Goal: Complete application form: Complete application form

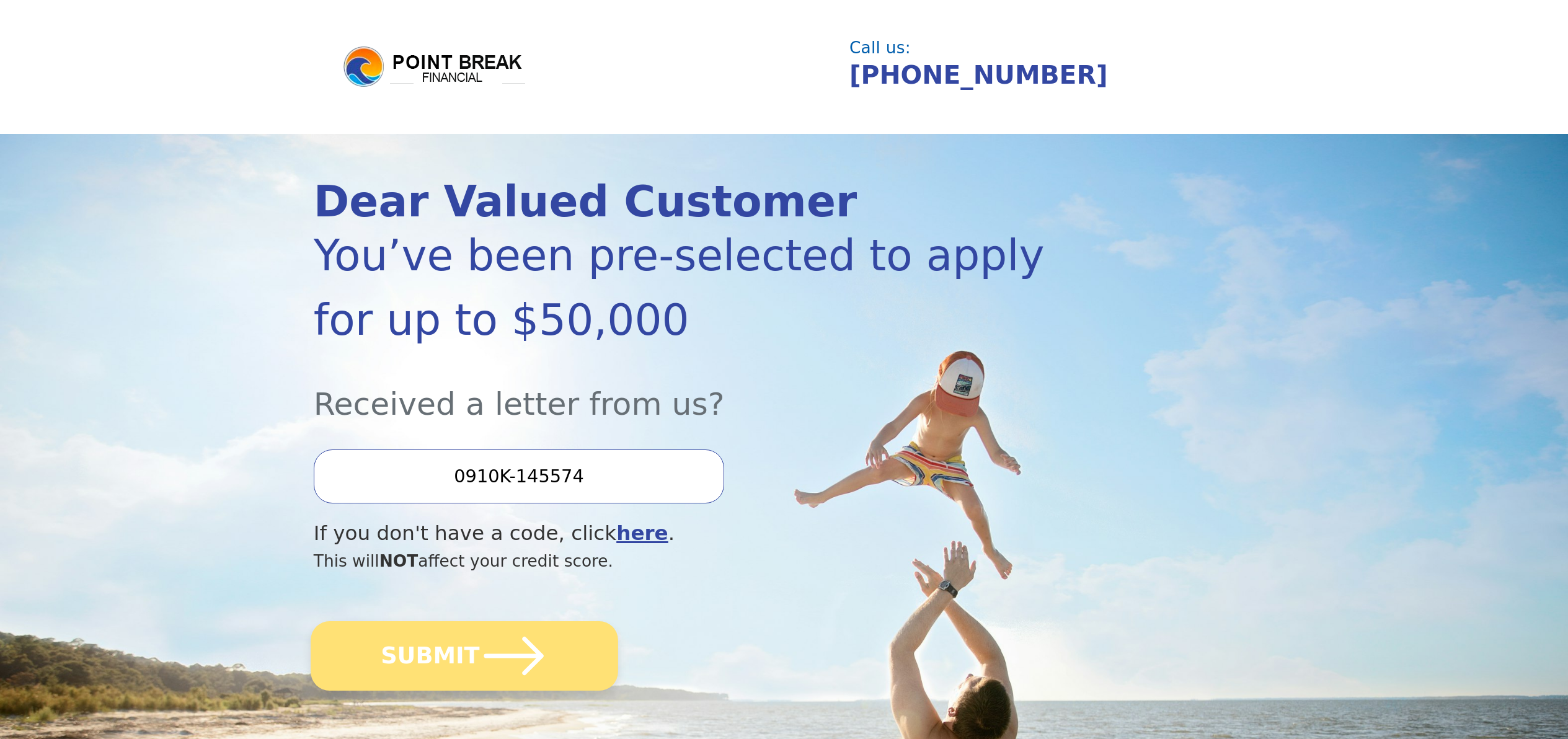
click at [488, 658] on icon "submit" at bounding box center [513, 656] width 68 height 68
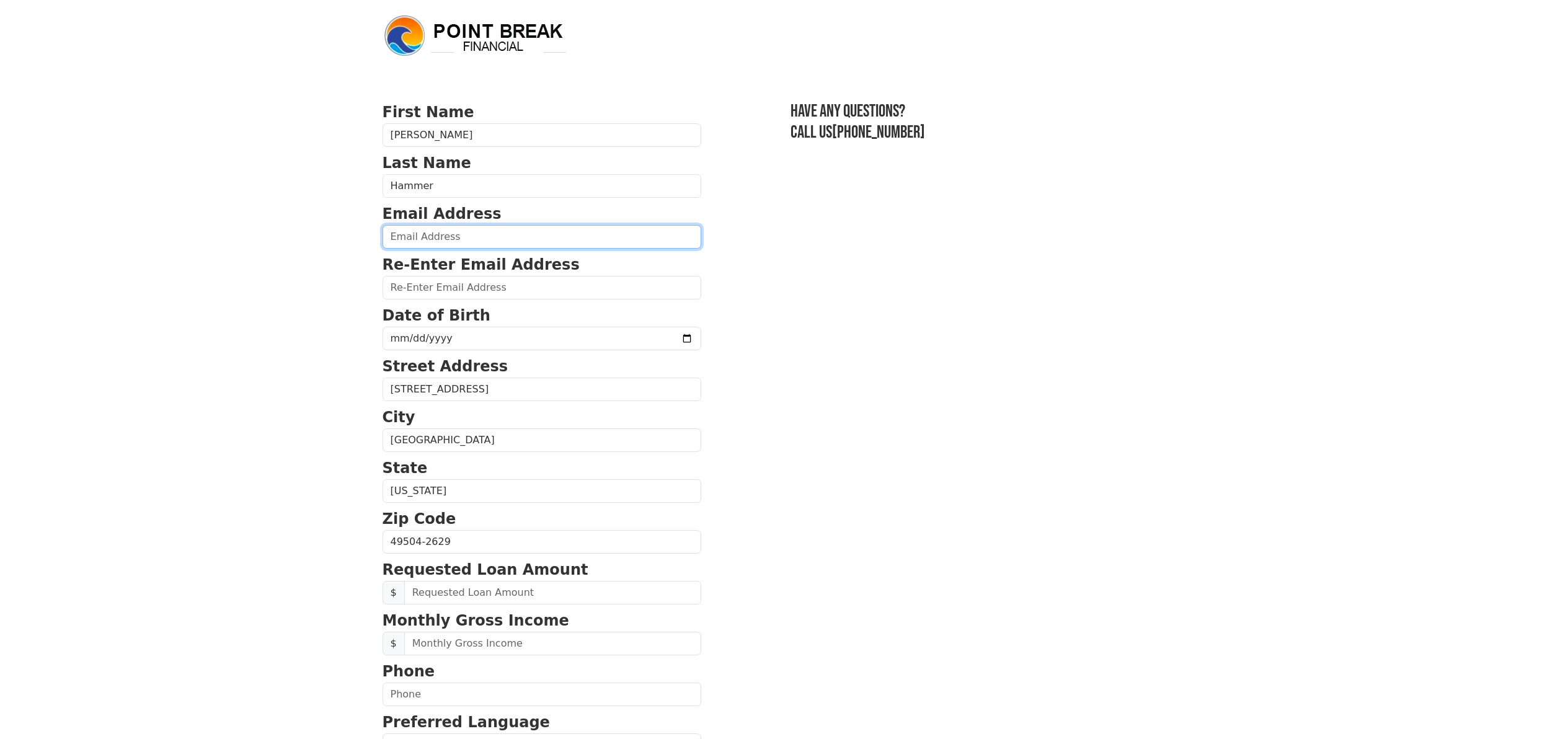
click at [425, 236] on input "email" at bounding box center [542, 236] width 319 height 24
type input "[EMAIL_ADDRESS][DOMAIN_NAME]"
type input "[PHONE_NUMBER]"
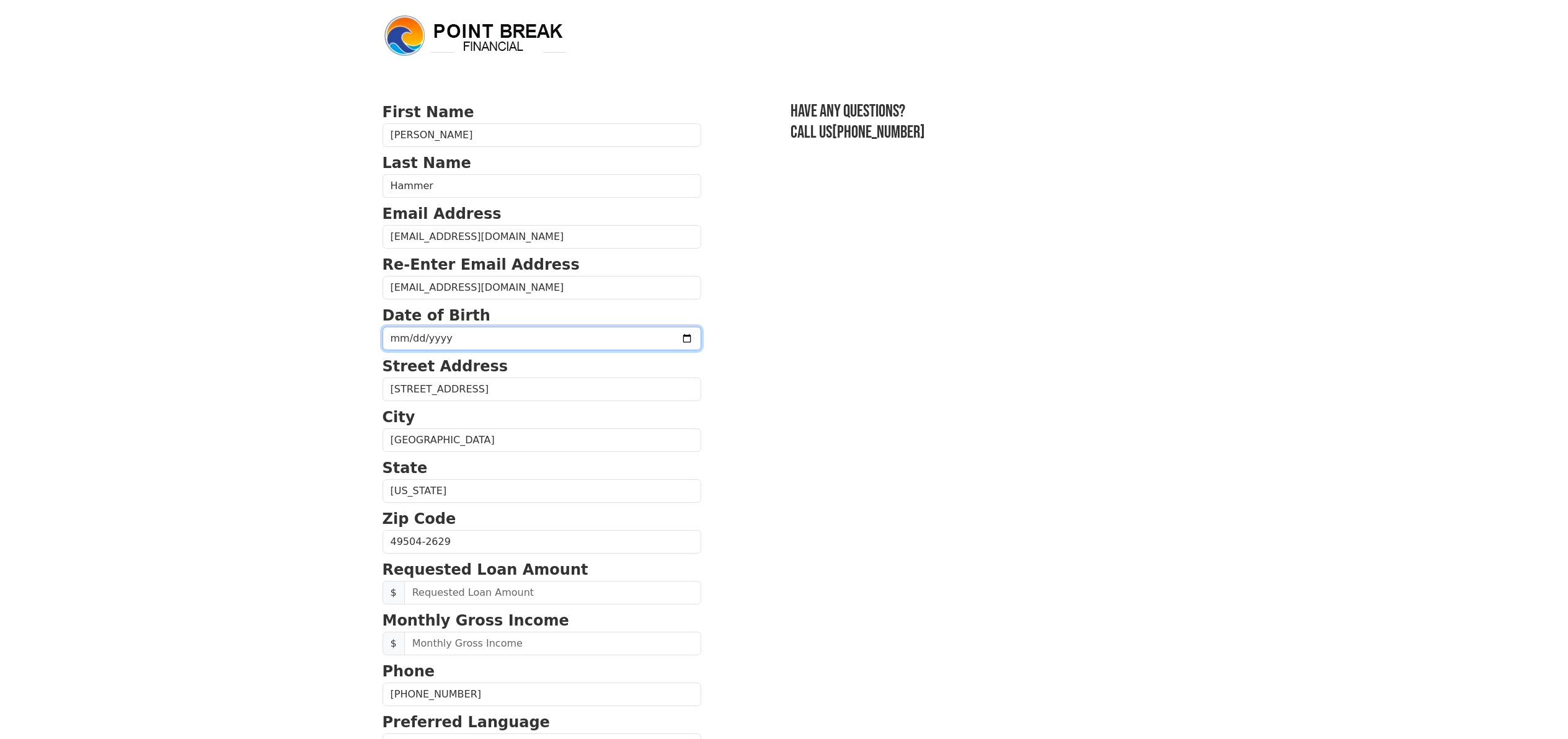
click at [441, 342] on input "date" at bounding box center [542, 338] width 319 height 24
drag, startPoint x: 386, startPoint y: 341, endPoint x: 393, endPoint y: 341, distance: 7.0
click at [386, 341] on input "date" at bounding box center [542, 338] width 319 height 24
click at [650, 339] on input "date" at bounding box center [542, 338] width 319 height 24
type input "[DATE]"
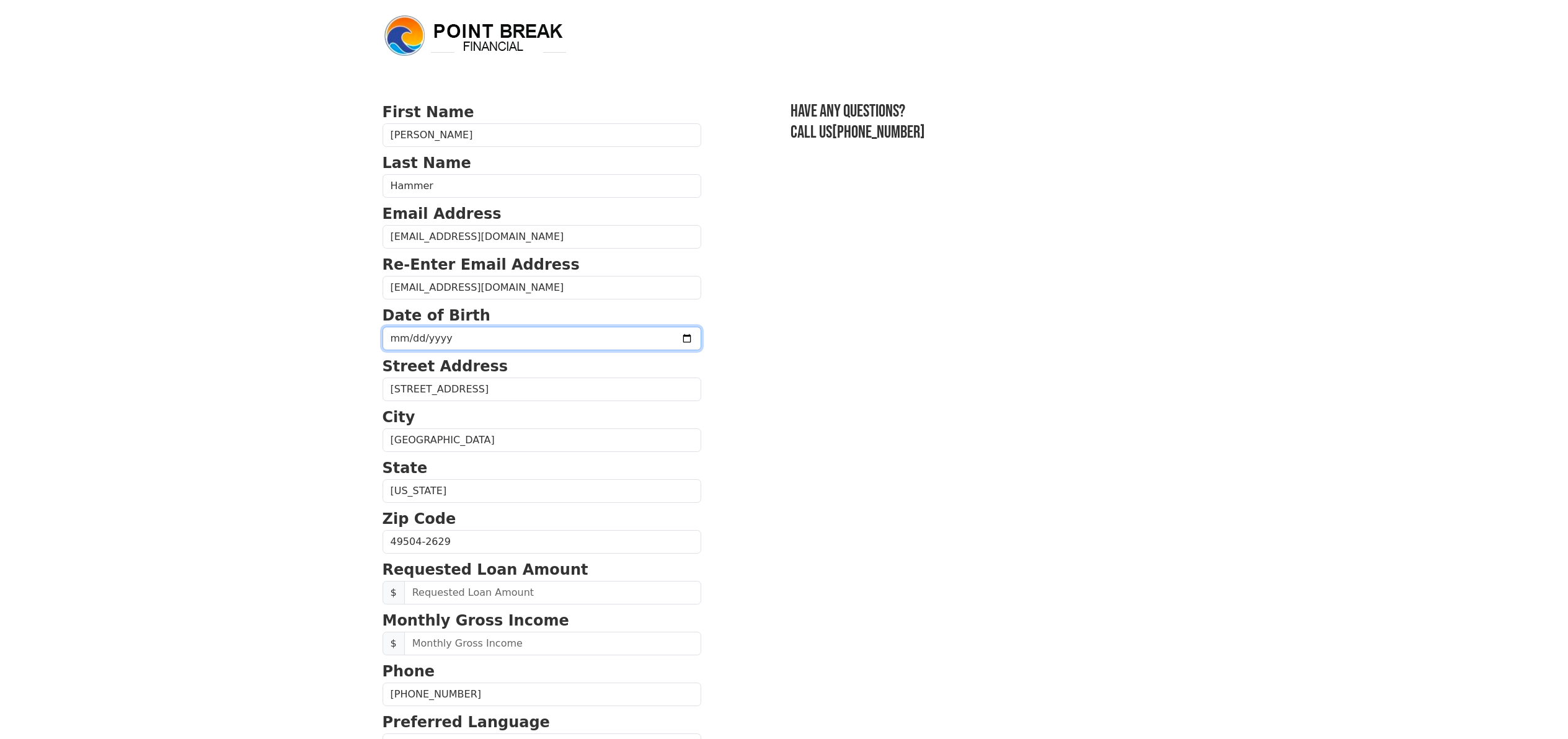
scroll to position [75, 0]
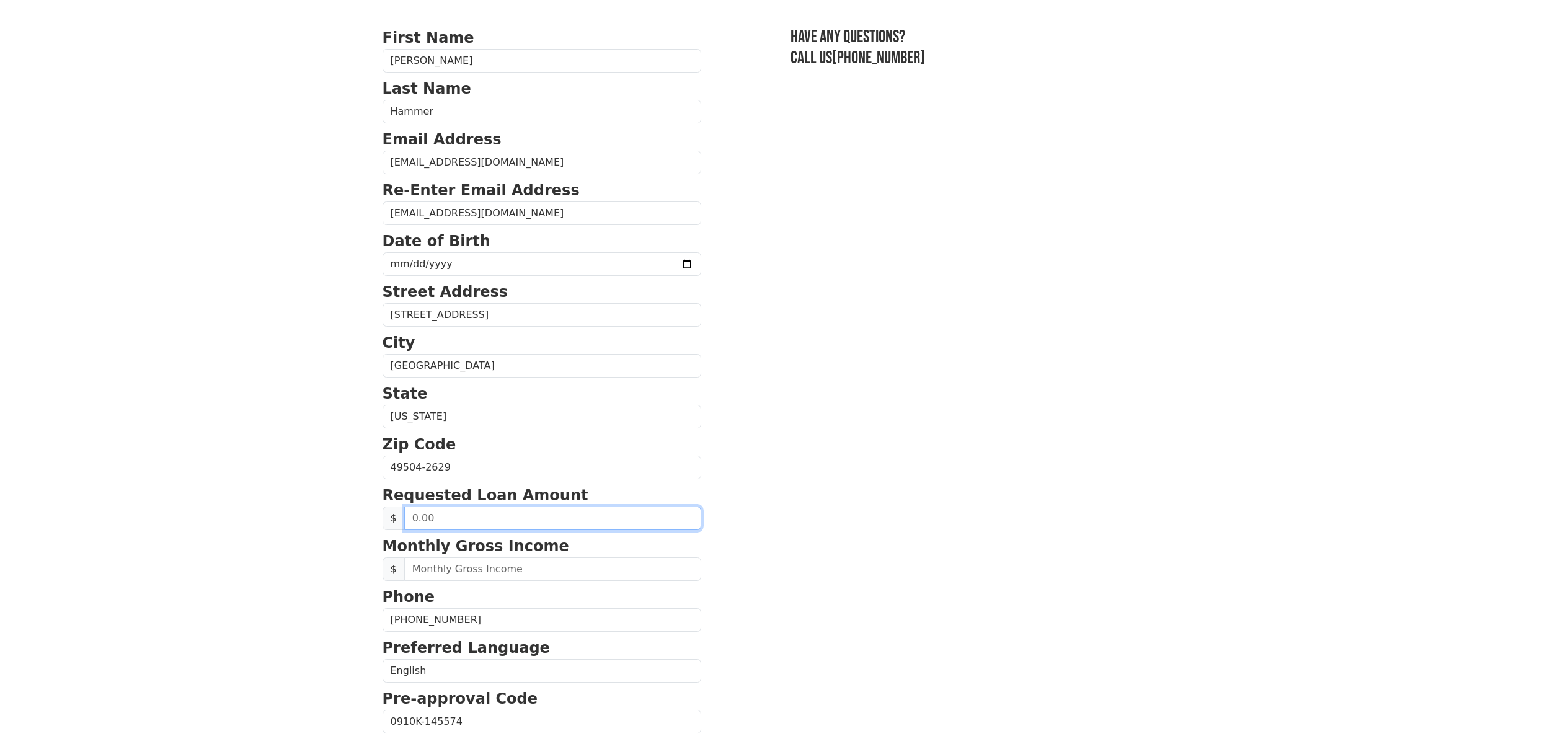
click at [452, 525] on input "text" at bounding box center [553, 519] width 297 height 24
type input "50,000.00"
click at [442, 571] on input "text" at bounding box center [553, 570] width 297 height 24
type input "16,000.00"
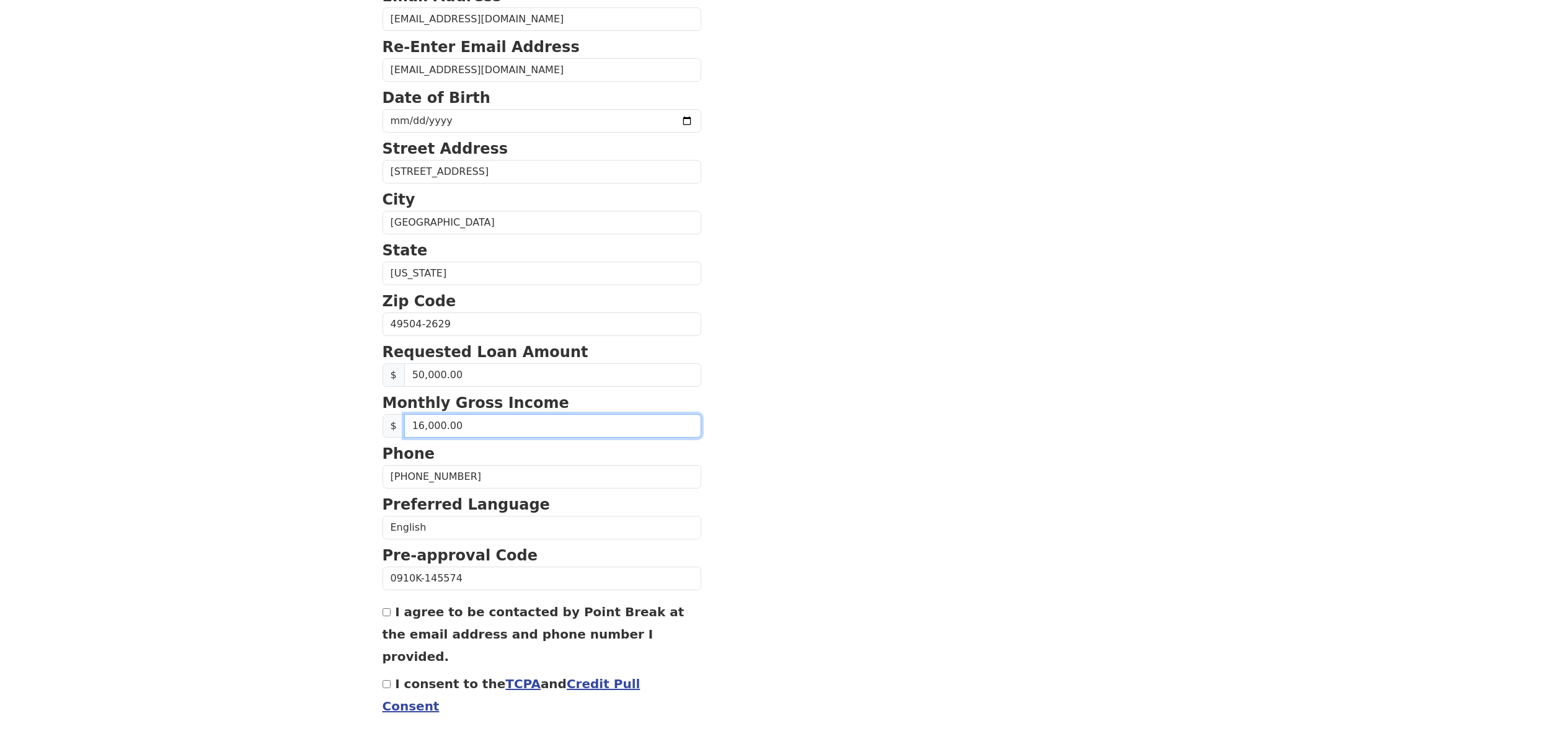
scroll to position [247, 0]
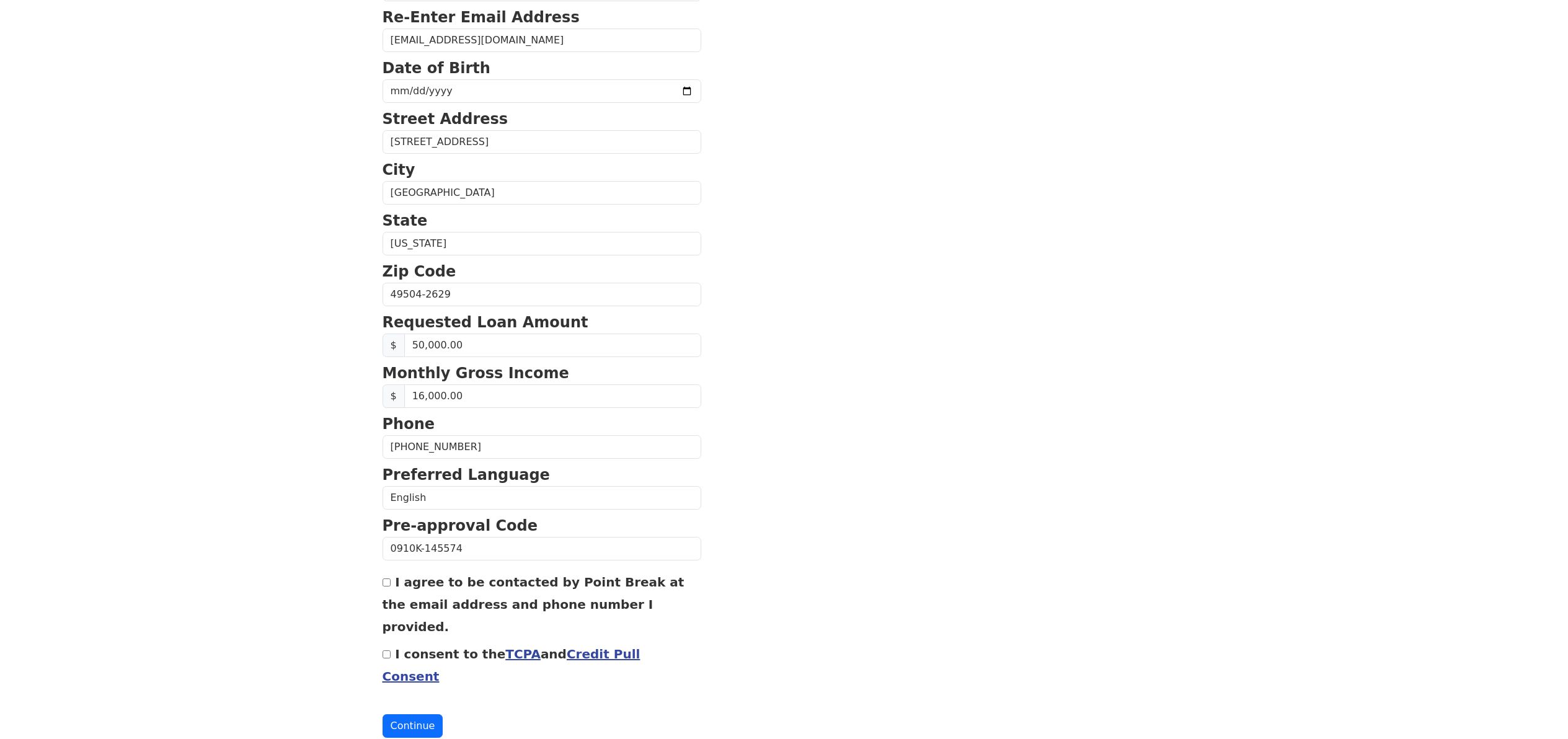
click at [386, 585] on input "I agree to be contacted by Point Break at the email address and phone number I …" at bounding box center [386, 582] width 8 height 8
checkbox input "true"
click at [506, 647] on link "TCPA" at bounding box center [523, 654] width 36 height 15
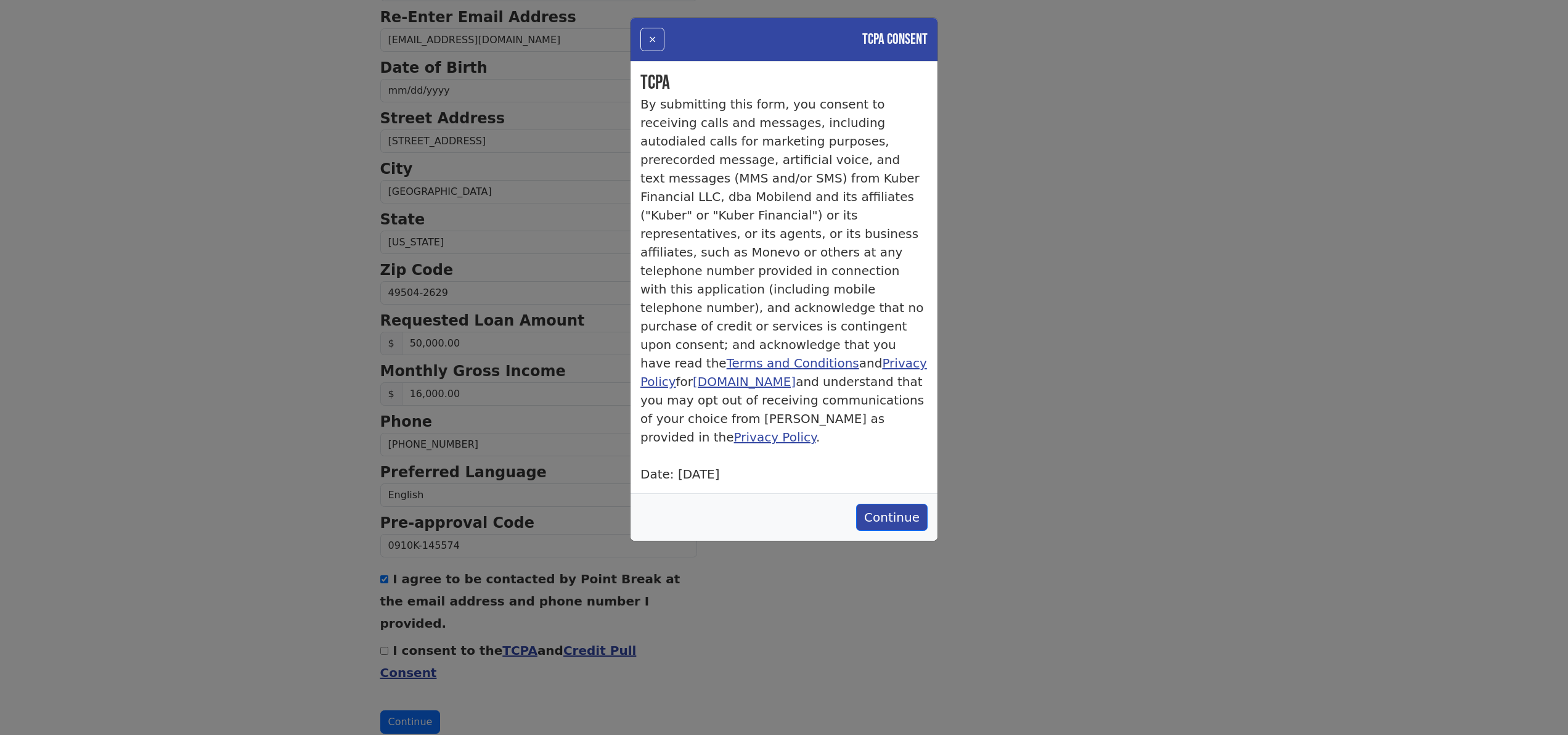
click at [800, 356] on link "Terms and Conditions" at bounding box center [792, 363] width 132 height 15
click at [1126, 249] on div "× TCPA Consent TCPA By submitting this form, you consent to receiving calls and…" at bounding box center [784, 368] width 1568 height 735
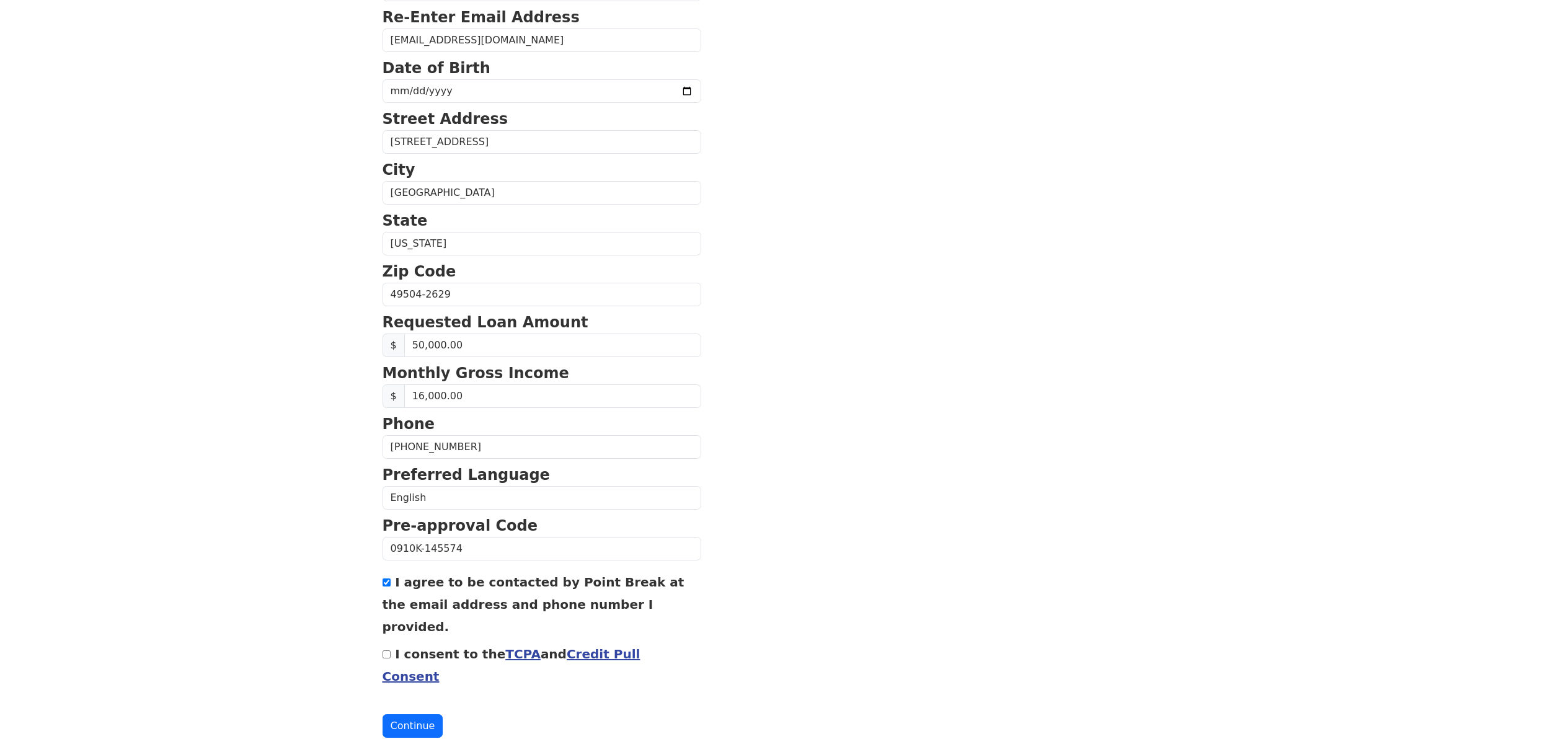
click at [389, 650] on input "I consent to the TCPA and Credit Pull Consent" at bounding box center [386, 654] width 8 height 8
checkbox input "true"
click at [416, 714] on button "Continue" at bounding box center [413, 726] width 61 height 24
